Goal: Answer question/provide support

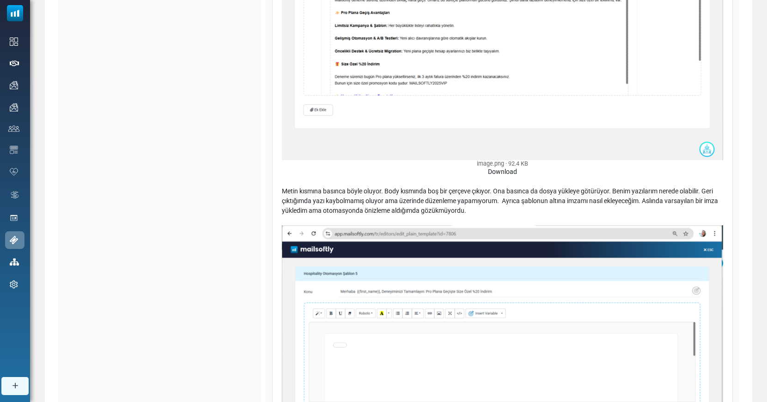
scroll to position [442, 0]
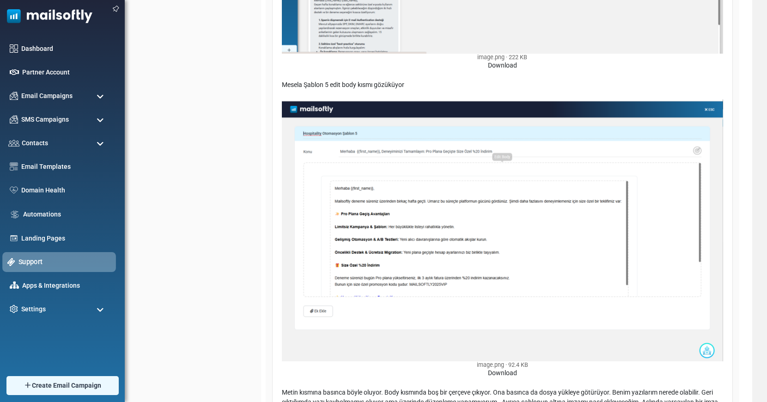
click at [36, 260] on link "Support" at bounding box center [64, 261] width 92 height 10
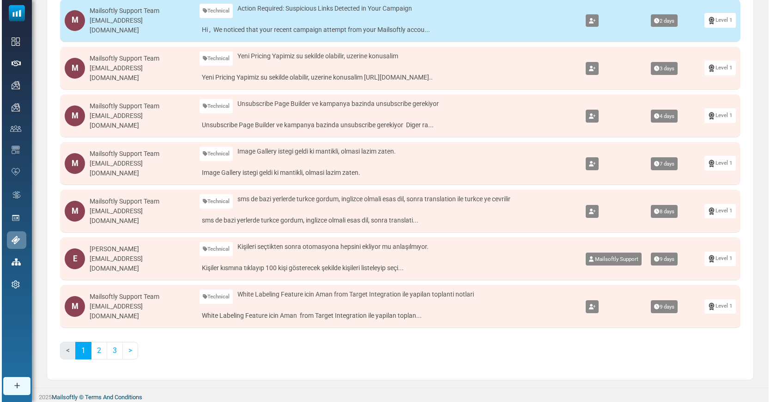
scroll to position [313, 0]
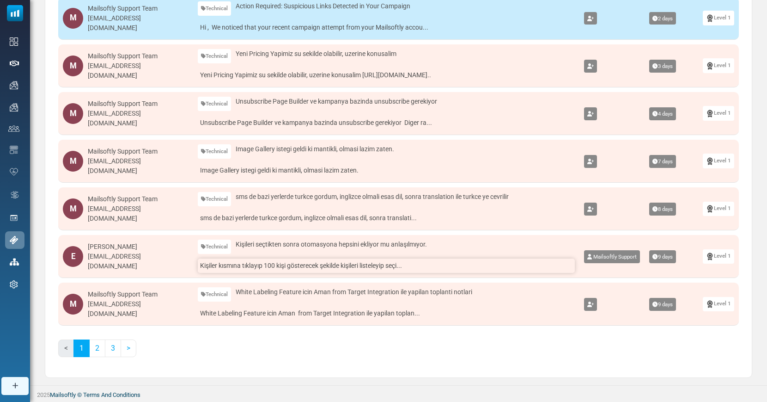
click at [292, 267] on link "Kişiler kısmına tıklayıp 100 kişi gösterecek şekilde kişileri listeleyip seçi..." at bounding box center [386, 265] width 377 height 14
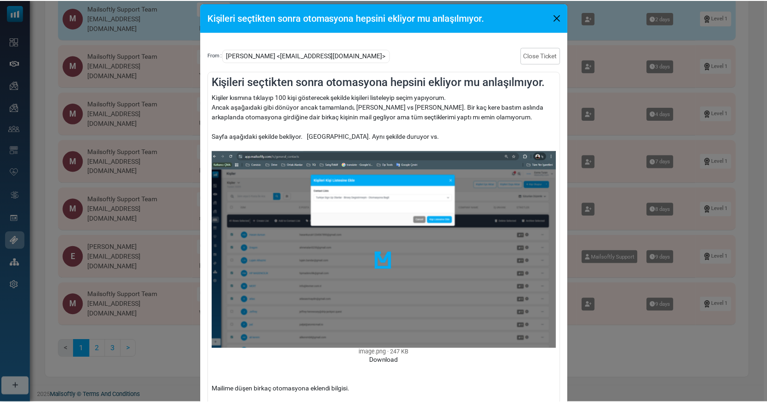
scroll to position [14, 0]
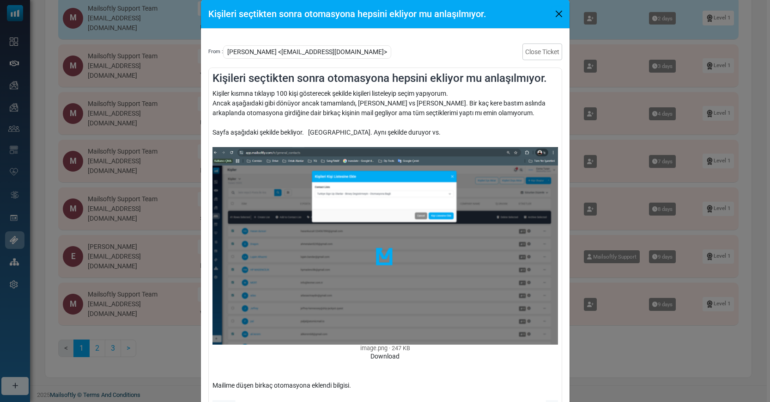
click at [557, 13] on button "Close" at bounding box center [559, 14] width 14 height 14
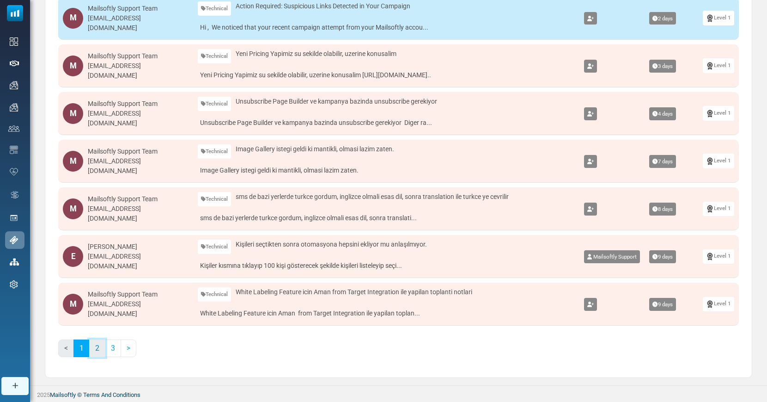
click at [101, 352] on link "2" at bounding box center [97, 348] width 16 height 18
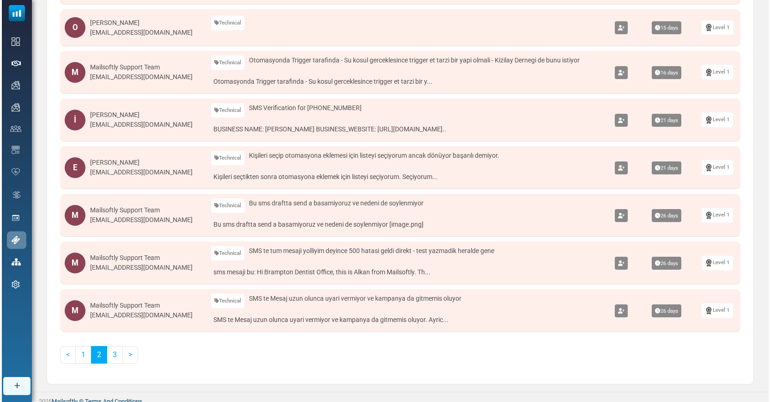
scroll to position [295, 0]
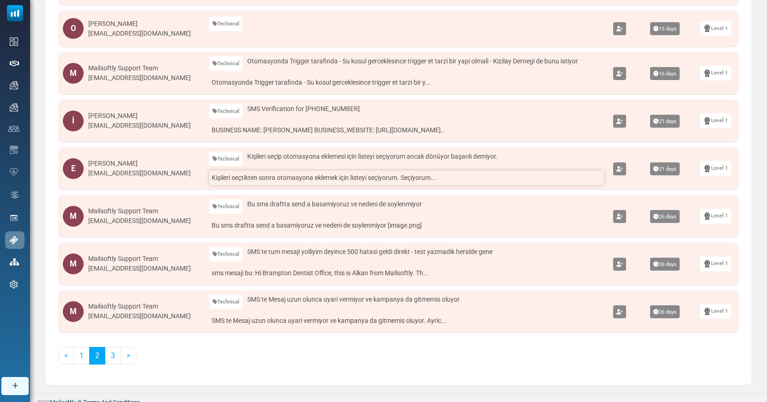
click at [333, 182] on link "Kişileri seçtikten sonra otomasyona eklemek için listeyi seçiyorum. Seçiyorum..." at bounding box center [406, 177] width 395 height 14
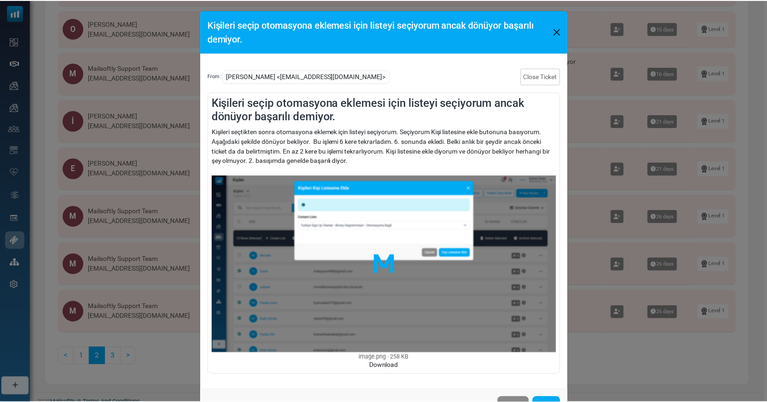
scroll to position [0, 0]
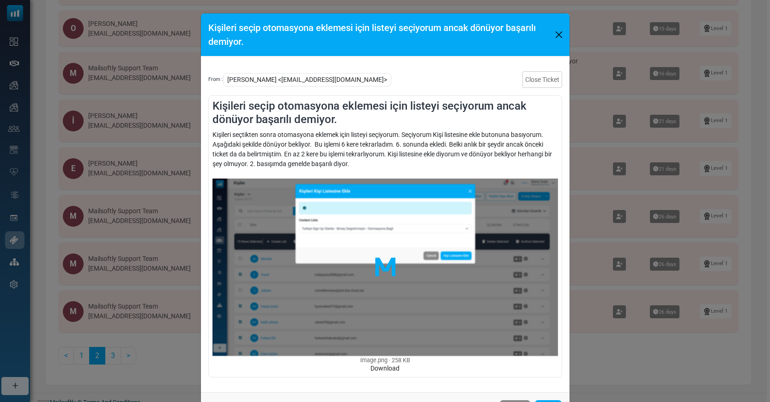
click at [558, 43] on div "Kişileri seçip otomasyona eklemesi için listeyi seçiyorum ancak dönüyor başarıl…" at bounding box center [385, 34] width 369 height 43
click at [559, 39] on button "Close" at bounding box center [558, 35] width 13 height 14
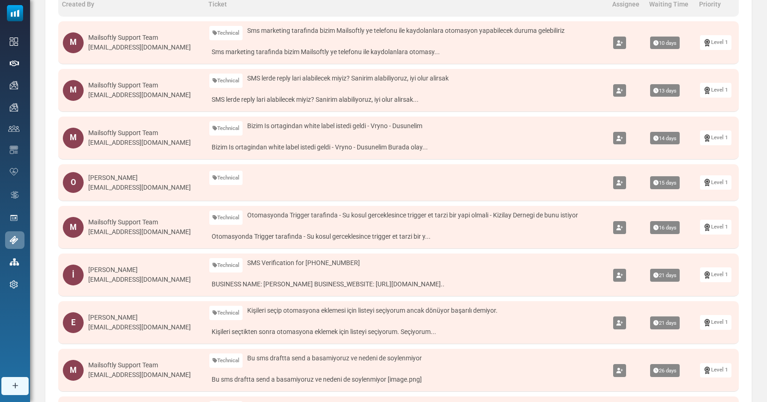
scroll to position [72, 0]
